Goal: Use online tool/utility: Utilize a website feature to perform a specific function

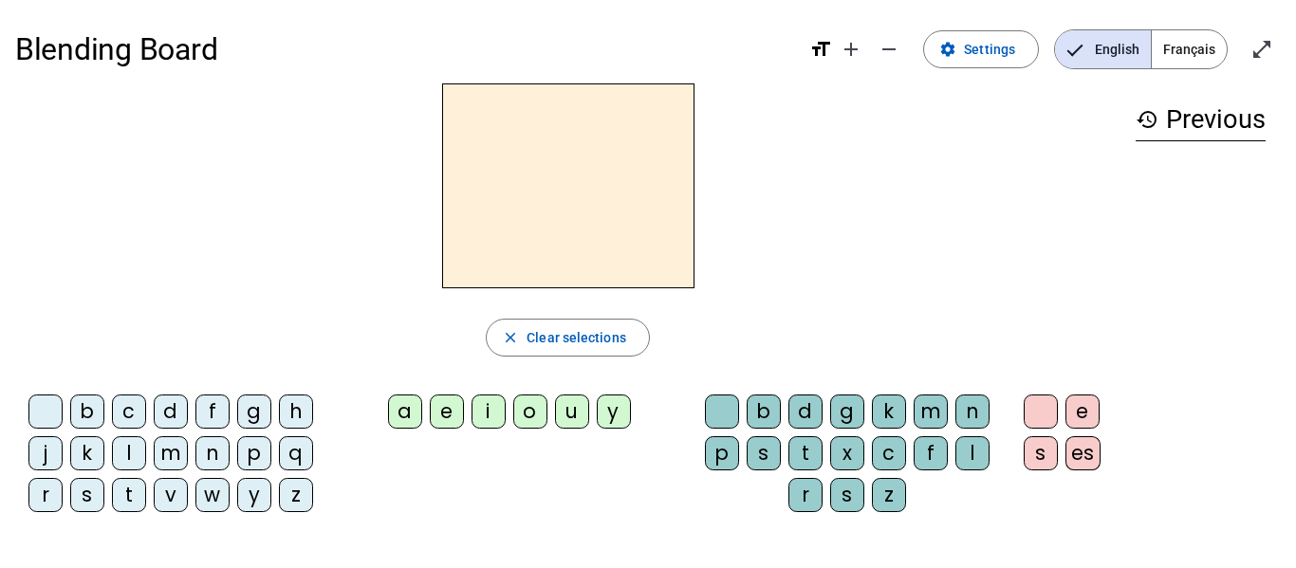
click at [167, 459] on div "m" at bounding box center [171, 454] width 34 height 34
click at [540, 417] on div "o" at bounding box center [530, 412] width 34 height 34
click at [811, 452] on div "t" at bounding box center [806, 454] width 34 height 34
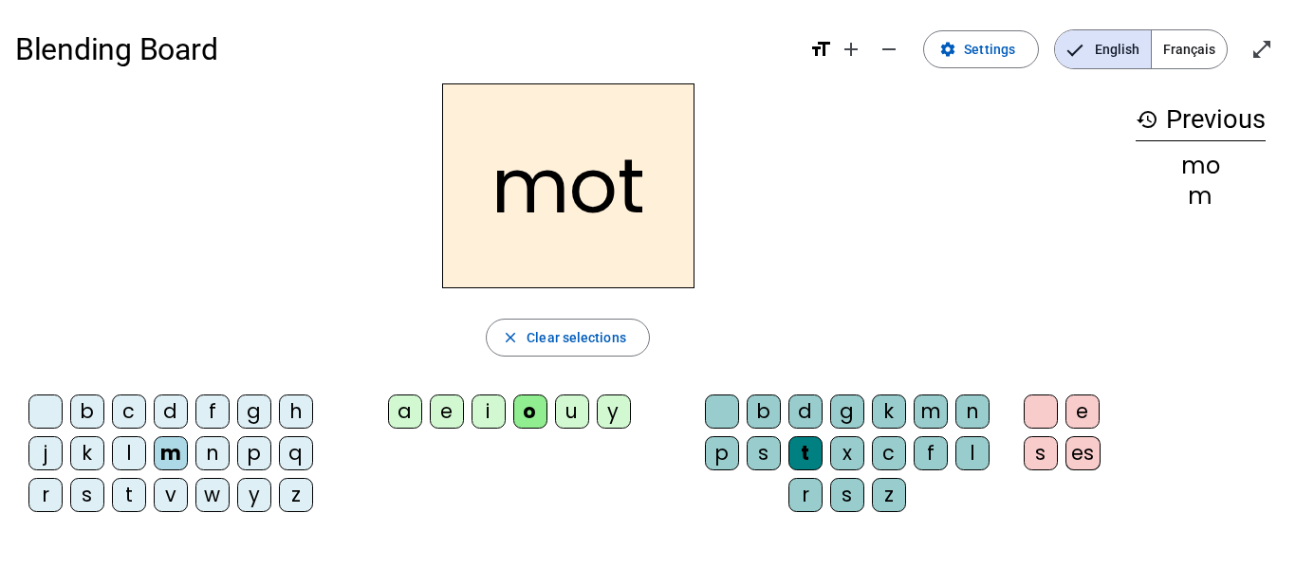
click at [259, 456] on div "p" at bounding box center [254, 454] width 34 height 34
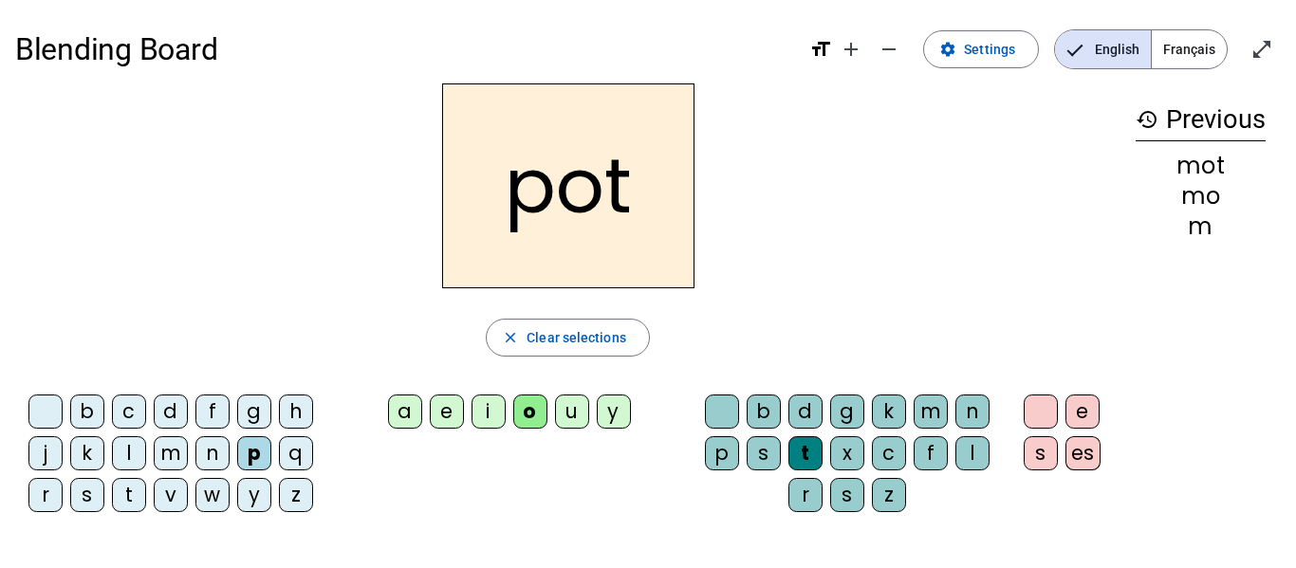
click at [137, 457] on div "l" at bounding box center [129, 454] width 34 height 34
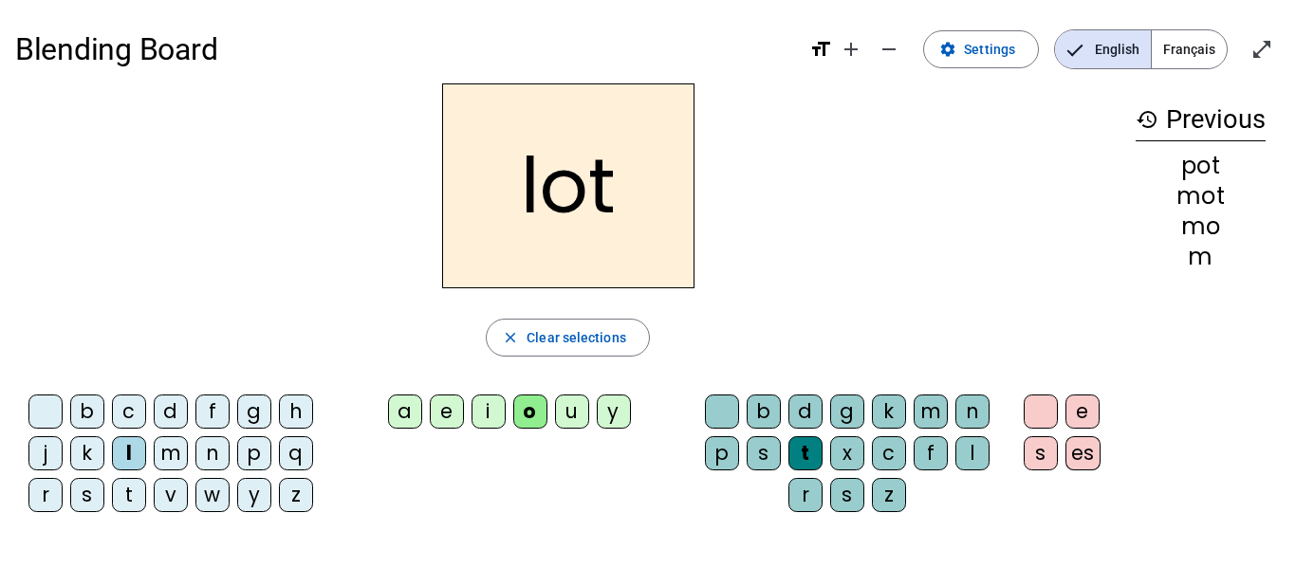
click at [57, 493] on div "r" at bounding box center [45, 495] width 34 height 34
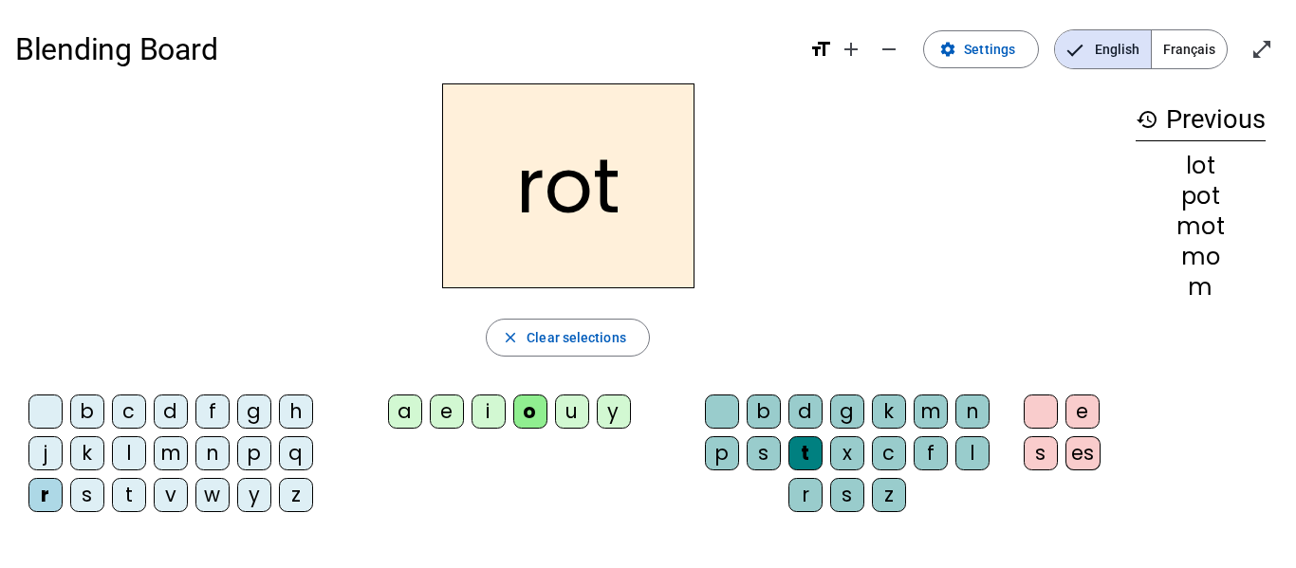
click at [401, 407] on div "a" at bounding box center [405, 412] width 34 height 34
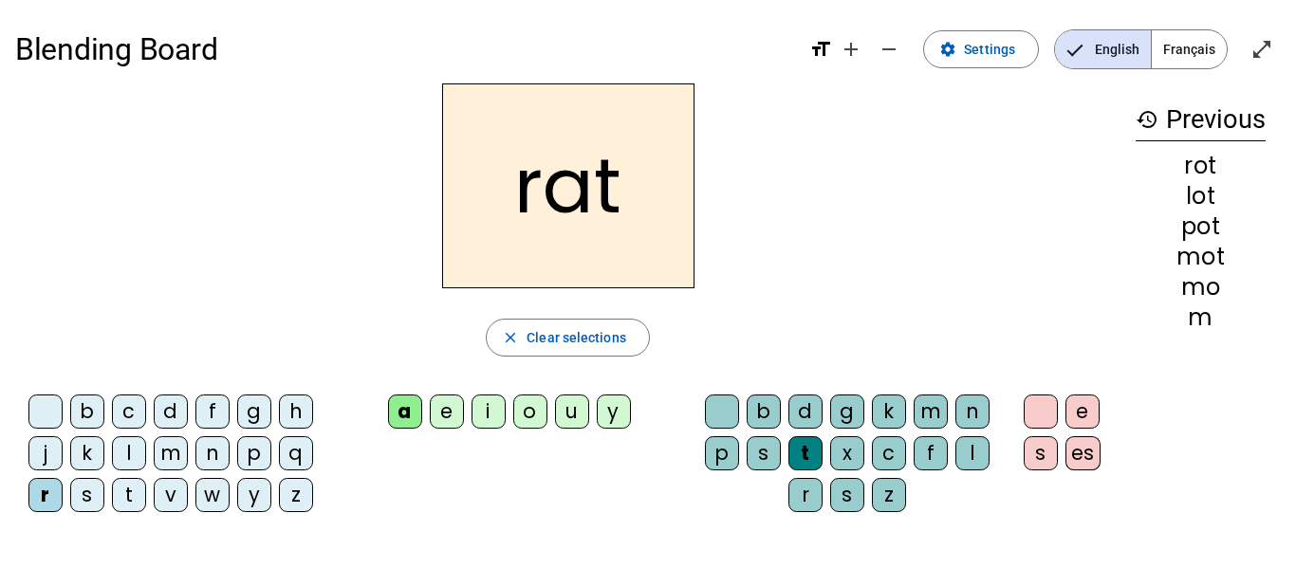
click at [484, 401] on div "i" at bounding box center [489, 412] width 34 height 34
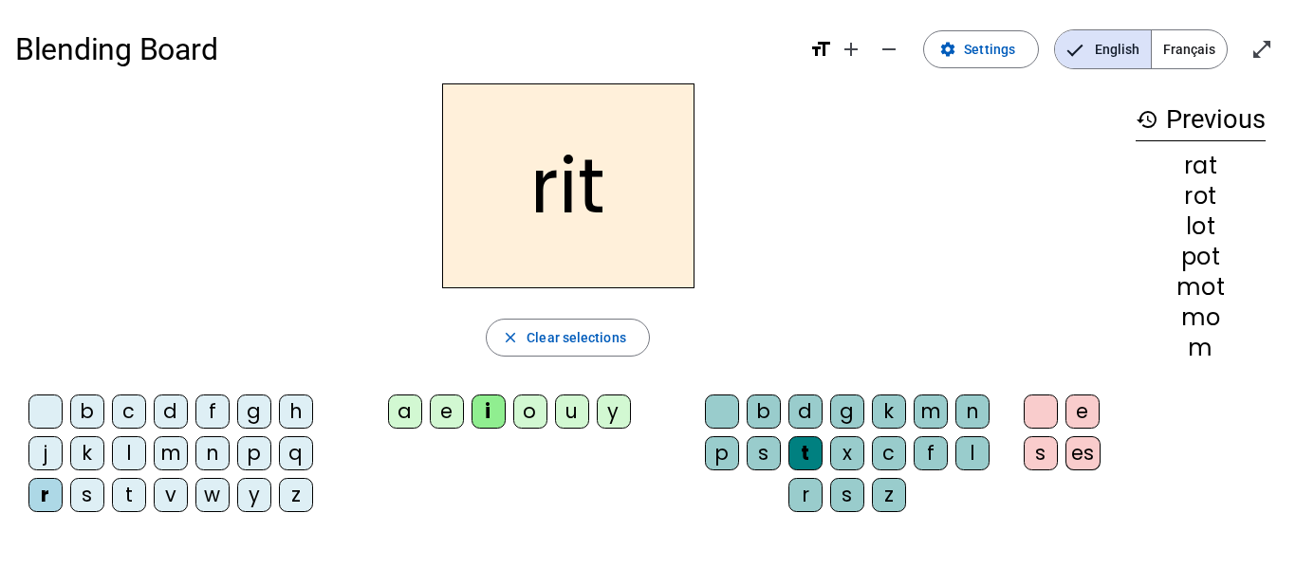
click at [171, 495] on div "v" at bounding box center [171, 495] width 34 height 34
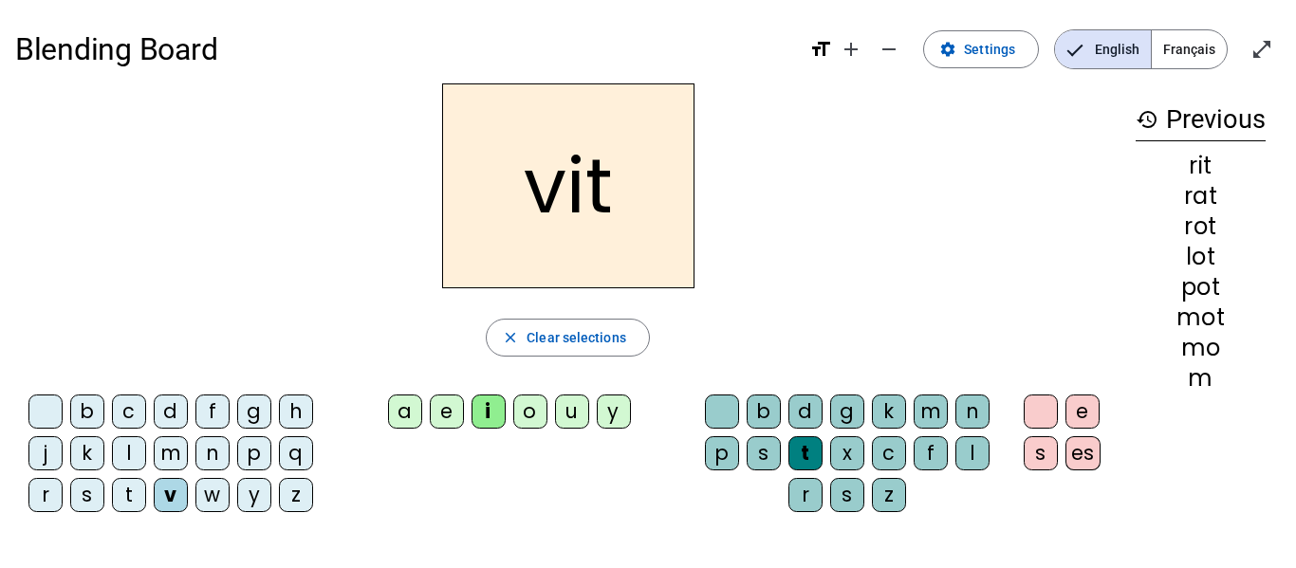
click at [170, 456] on div "m" at bounding box center [171, 454] width 34 height 34
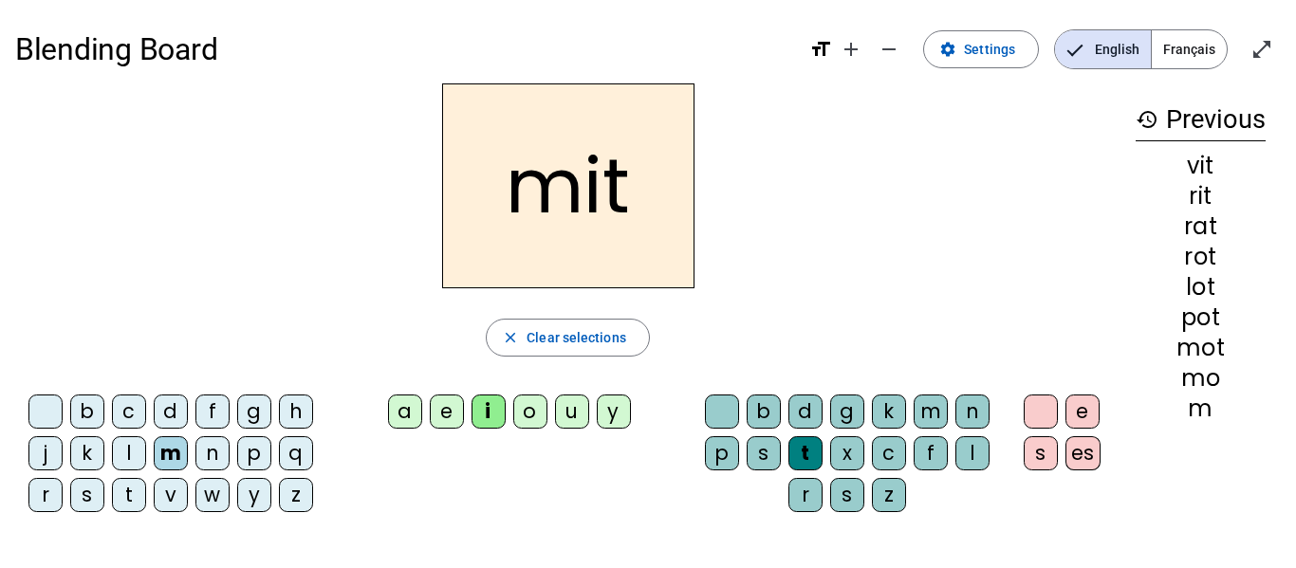
click at [177, 405] on div "d" at bounding box center [171, 412] width 34 height 34
